Goal: Information Seeking & Learning: Learn about a topic

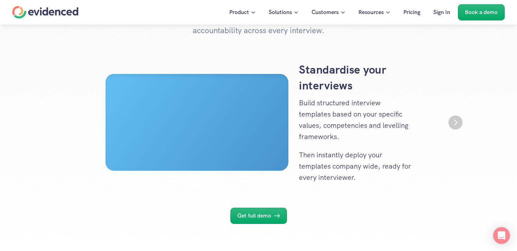
scroll to position [115, 0]
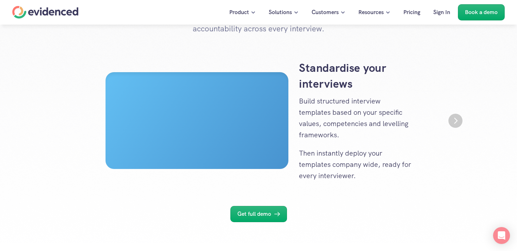
click at [454, 127] on img "Next" at bounding box center [455, 121] width 14 height 14
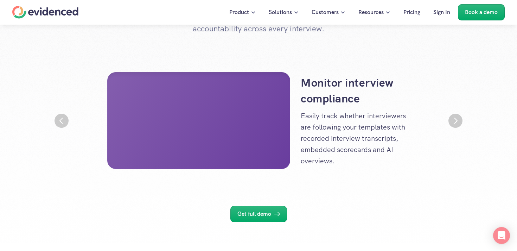
scroll to position [0, 422]
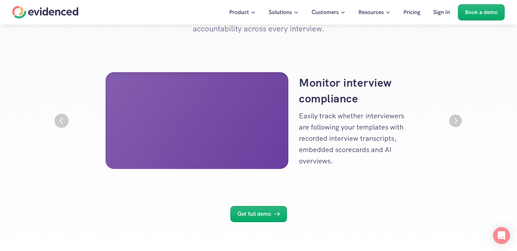
click at [454, 127] on img "Next" at bounding box center [455, 120] width 13 height 13
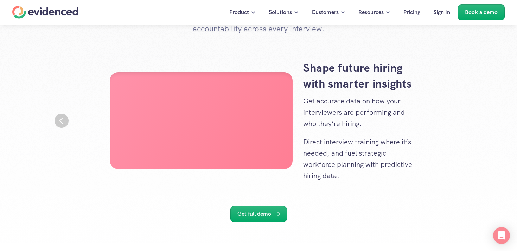
scroll to position [0, 844]
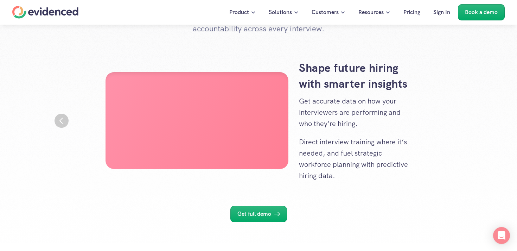
click at [66, 113] on div "Shape future hiring with smarter insights Get accurate data on how your intervi…" at bounding box center [258, 120] width 422 height 121
click at [62, 120] on img "Previous" at bounding box center [62, 121] width 14 height 14
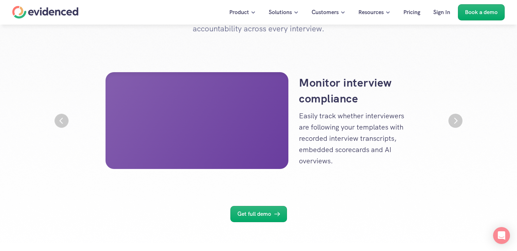
click at [62, 120] on img "Previous" at bounding box center [62, 121] width 14 height 14
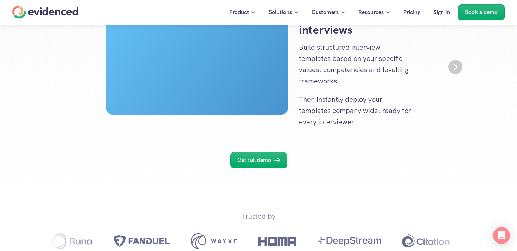
scroll to position [225, 0]
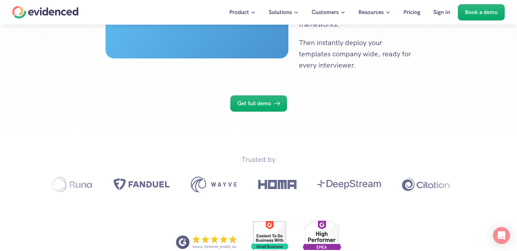
click at [278, 105] on icon at bounding box center [277, 103] width 8 height 8
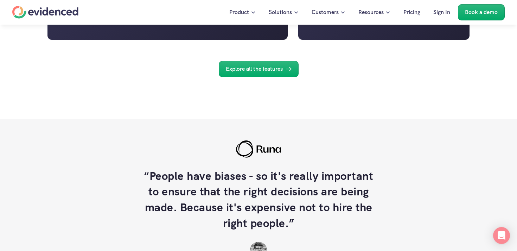
scroll to position [937, 0]
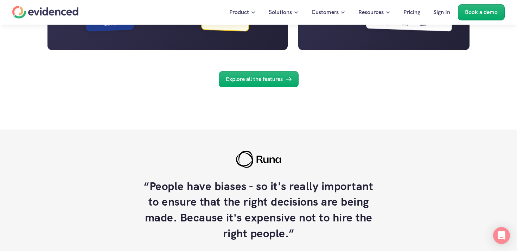
click at [242, 81] on p "Explore all the features" at bounding box center [254, 79] width 57 height 9
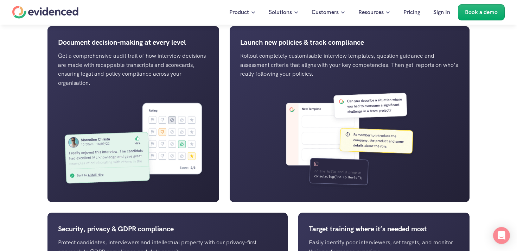
scroll to position [598, 0]
